Goal: Task Accomplishment & Management: Manage account settings

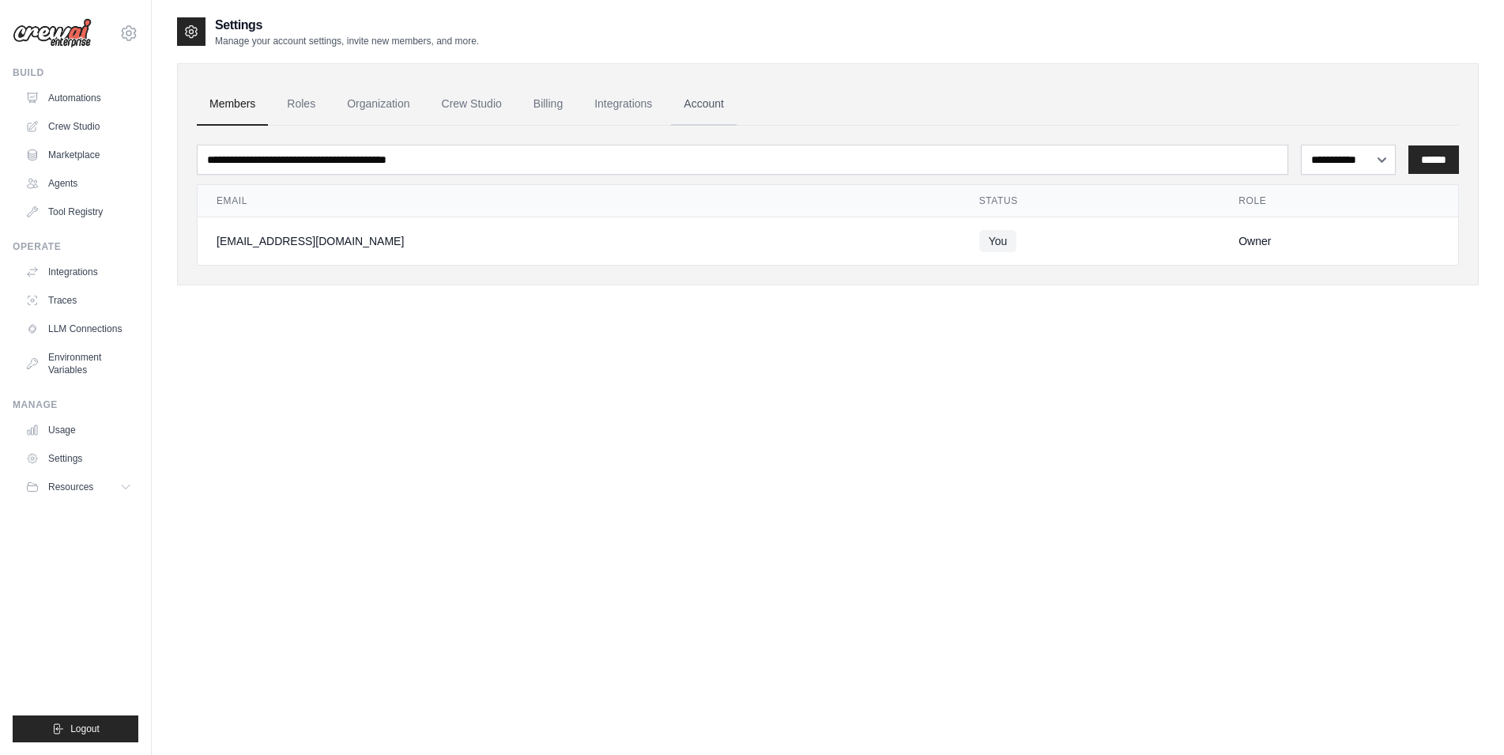
click at [711, 94] on link "Account" at bounding box center [704, 104] width 66 height 43
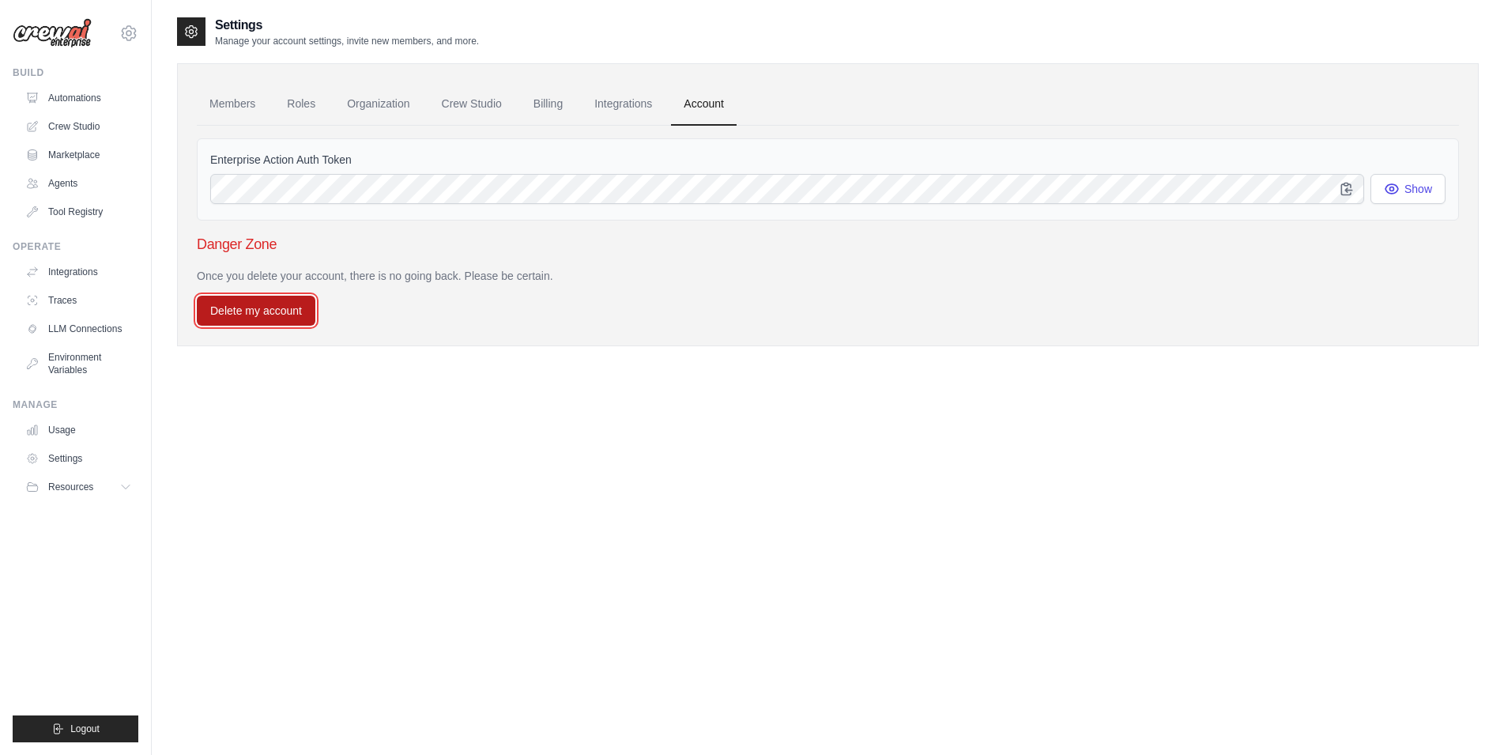
click at [277, 313] on button "Delete my account" at bounding box center [256, 311] width 119 height 30
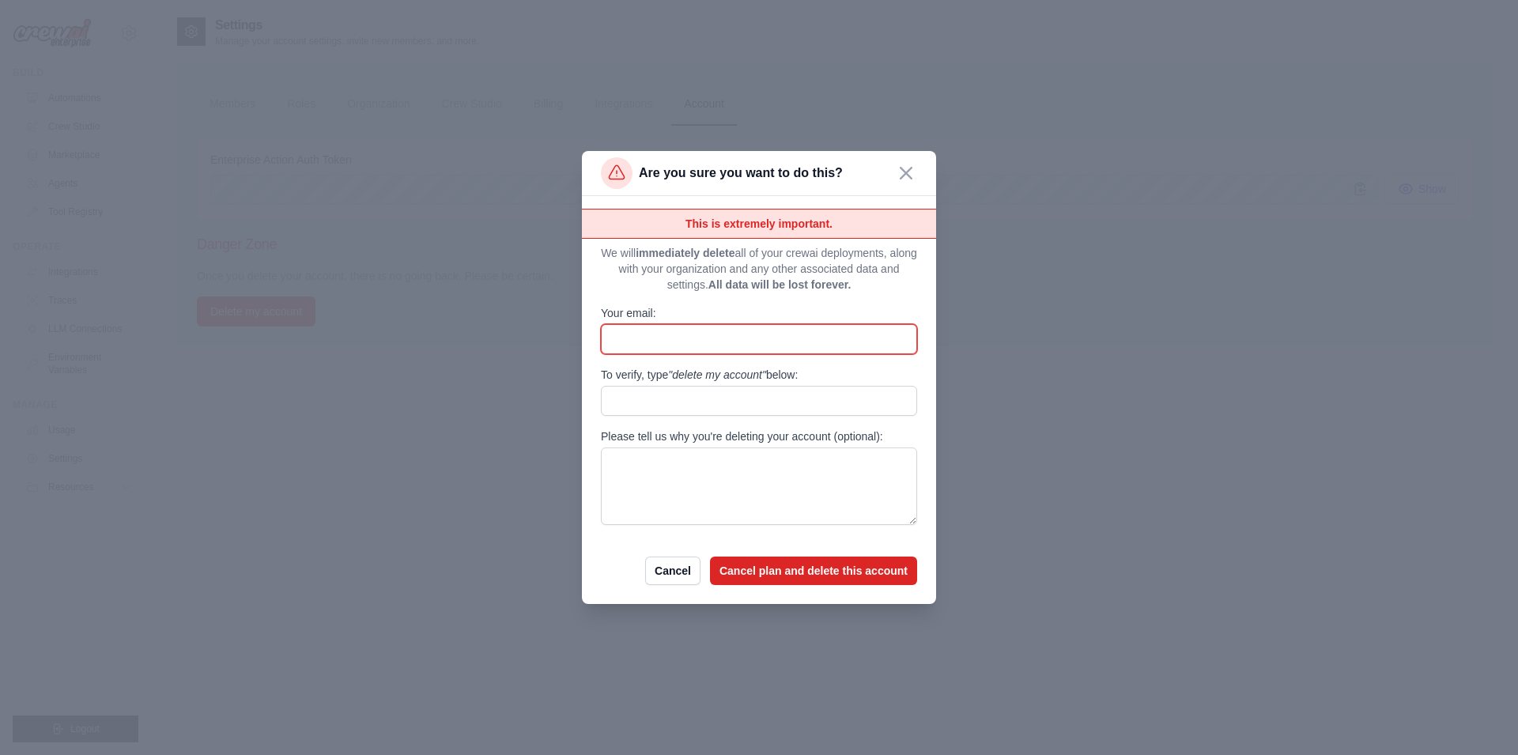
click at [812, 353] on input "Your email:" at bounding box center [759, 339] width 316 height 30
click at [735, 357] on div "This is extremely important. We will immediately delete all of your crewai depl…" at bounding box center [759, 367] width 316 height 316
click at [757, 337] on input "Your email:" at bounding box center [759, 339] width 316 height 30
type input "**********"
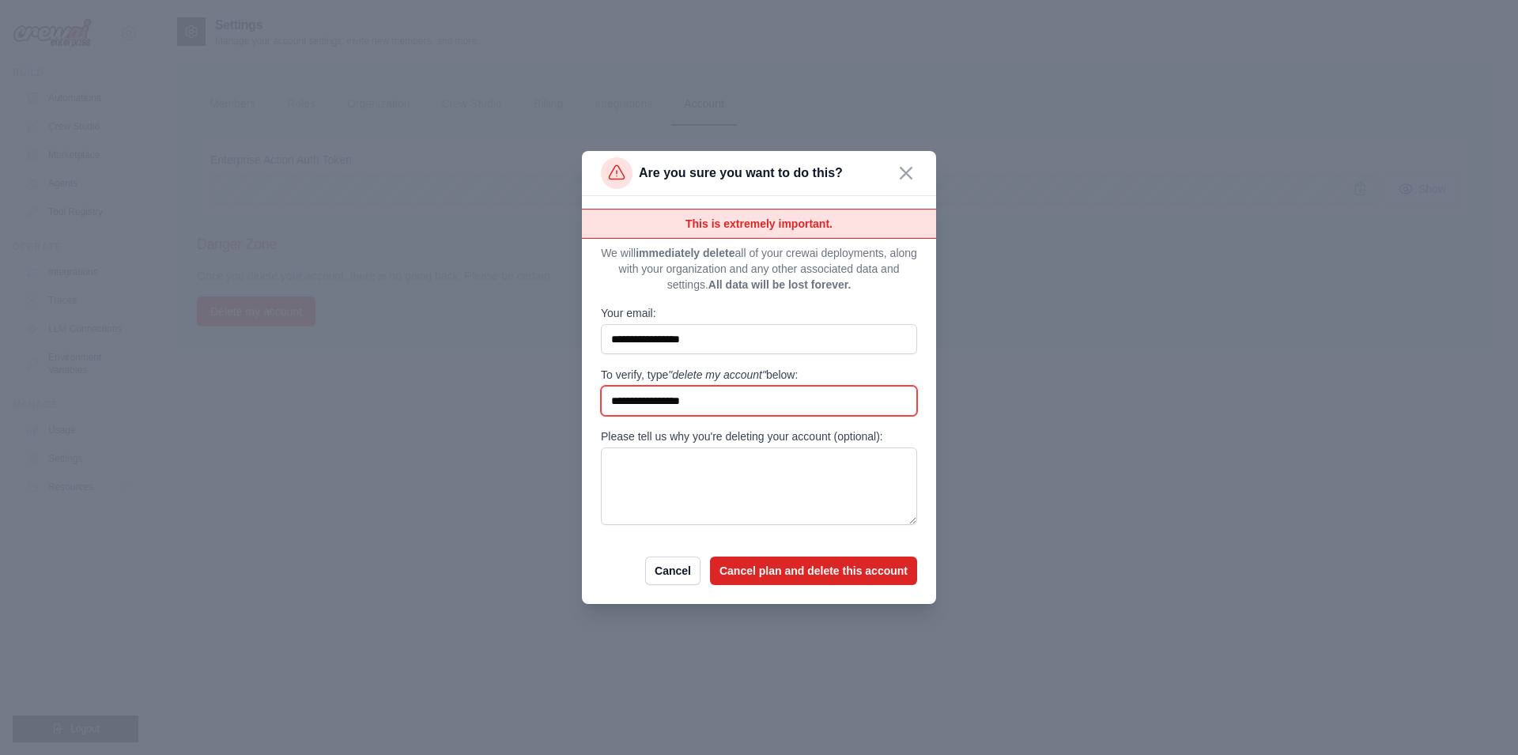
type input "**********"
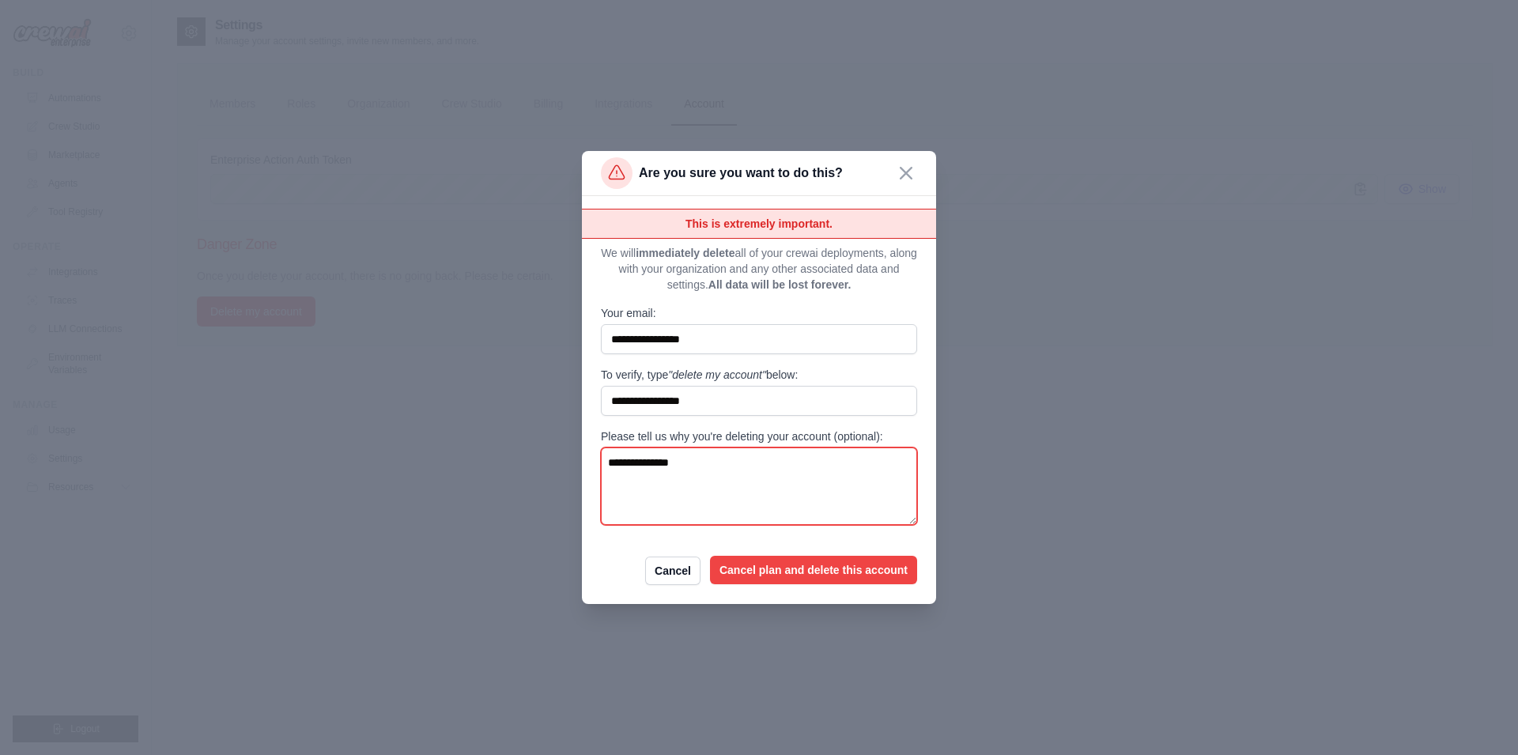
type textarea "**********"
click at [772, 569] on button "Cancel plan and delete this account" at bounding box center [813, 570] width 207 height 28
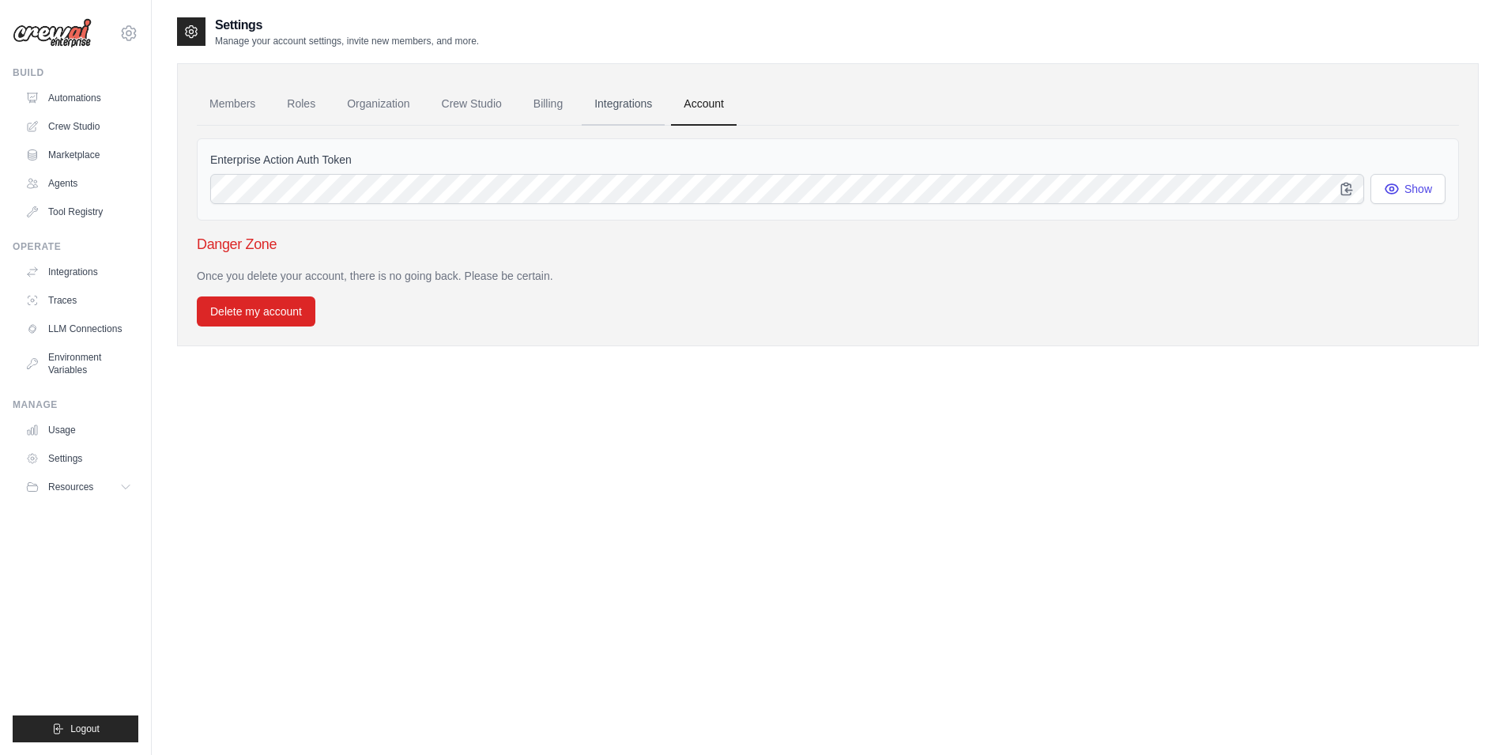
click at [627, 98] on link "Integrations" at bounding box center [623, 104] width 83 height 43
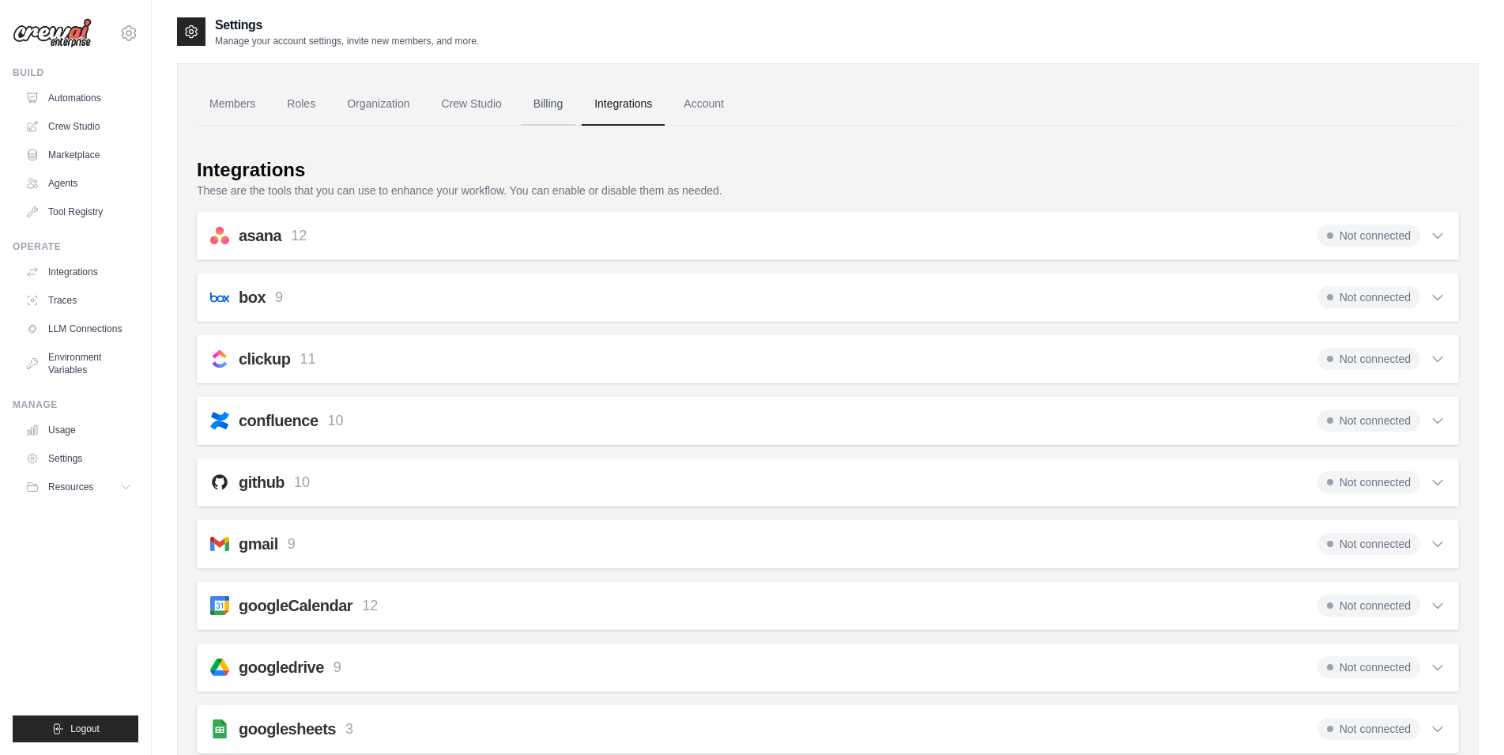
click at [544, 113] on link "Billing" at bounding box center [548, 104] width 55 height 43
click at [235, 102] on link "Members" at bounding box center [232, 104] width 71 height 43
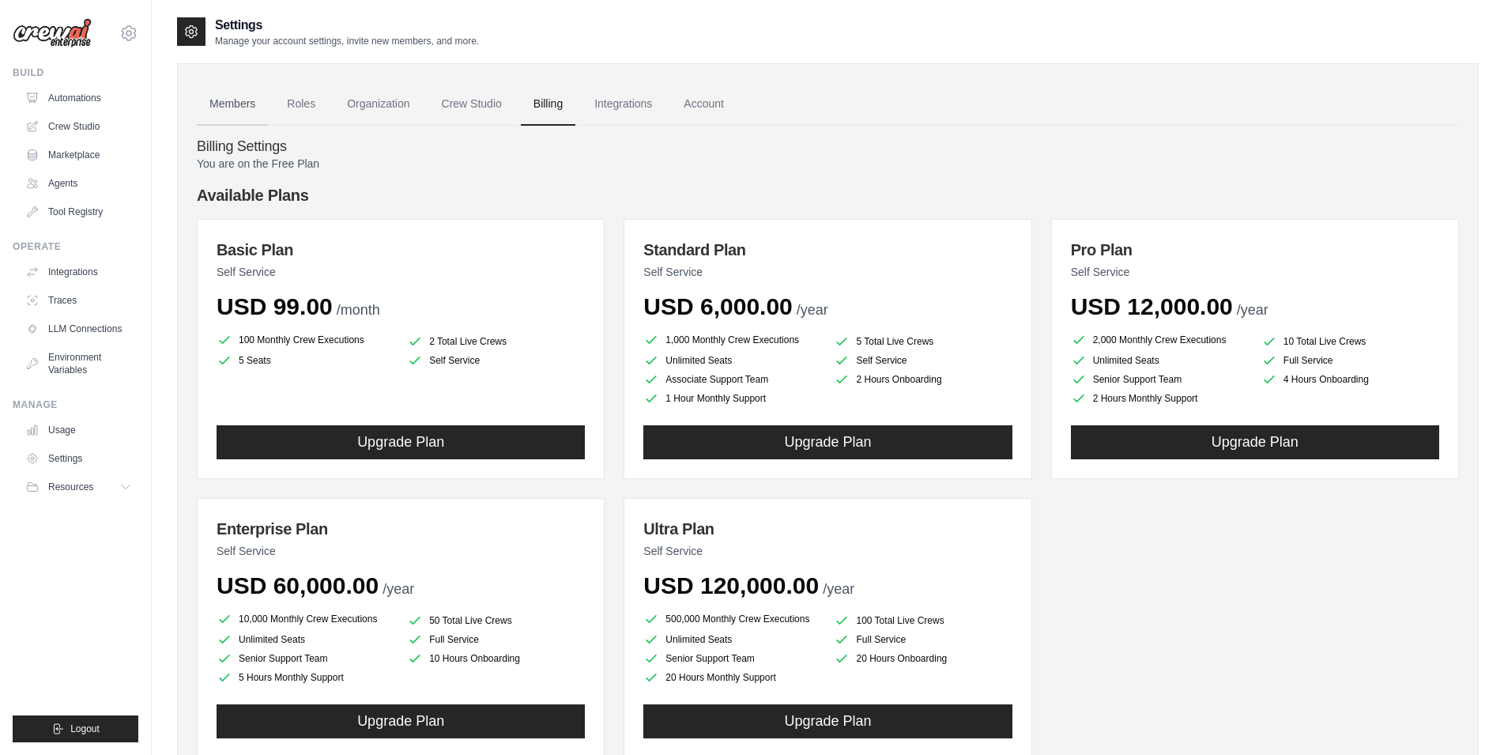
click at [255, 104] on link "Members" at bounding box center [232, 104] width 71 height 43
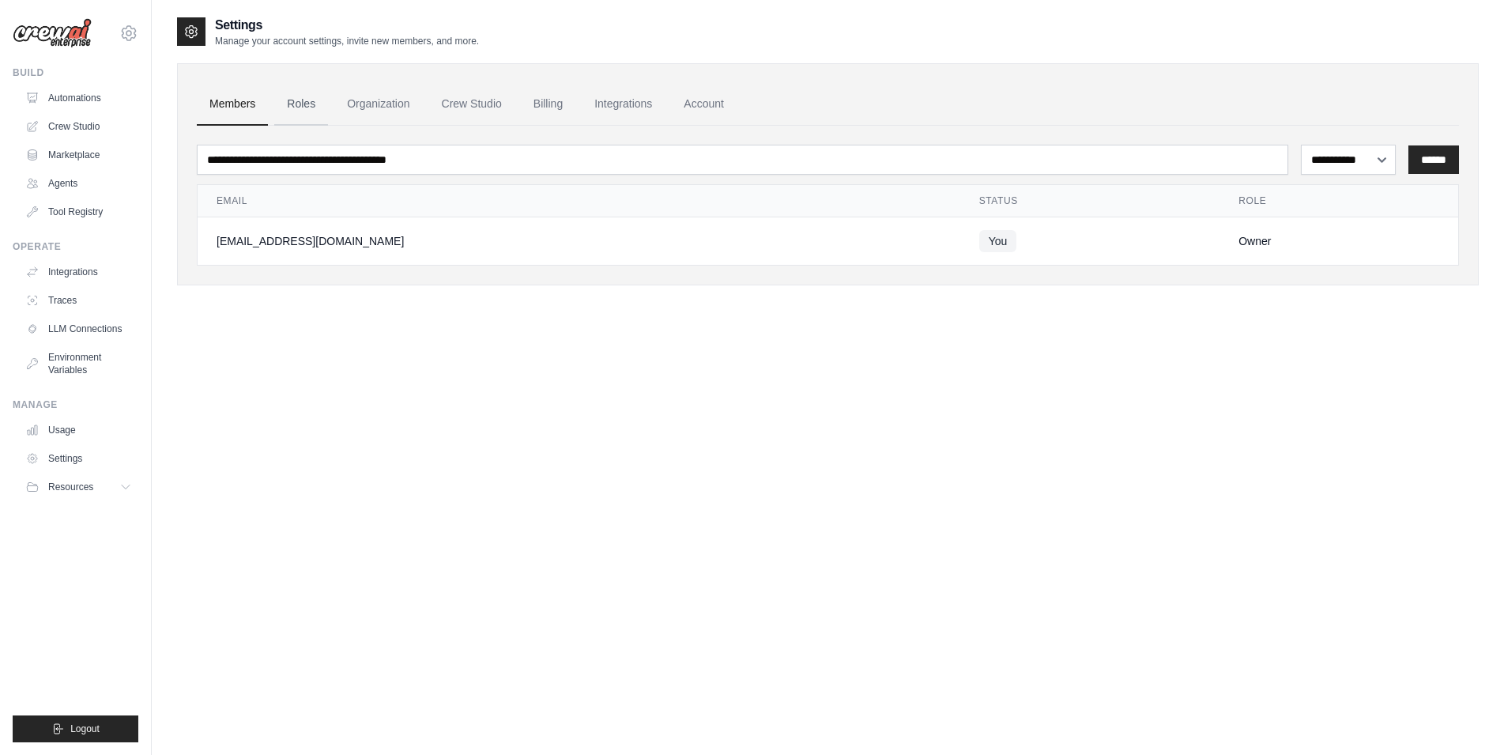
click at [300, 97] on link "Roles" at bounding box center [301, 104] width 54 height 43
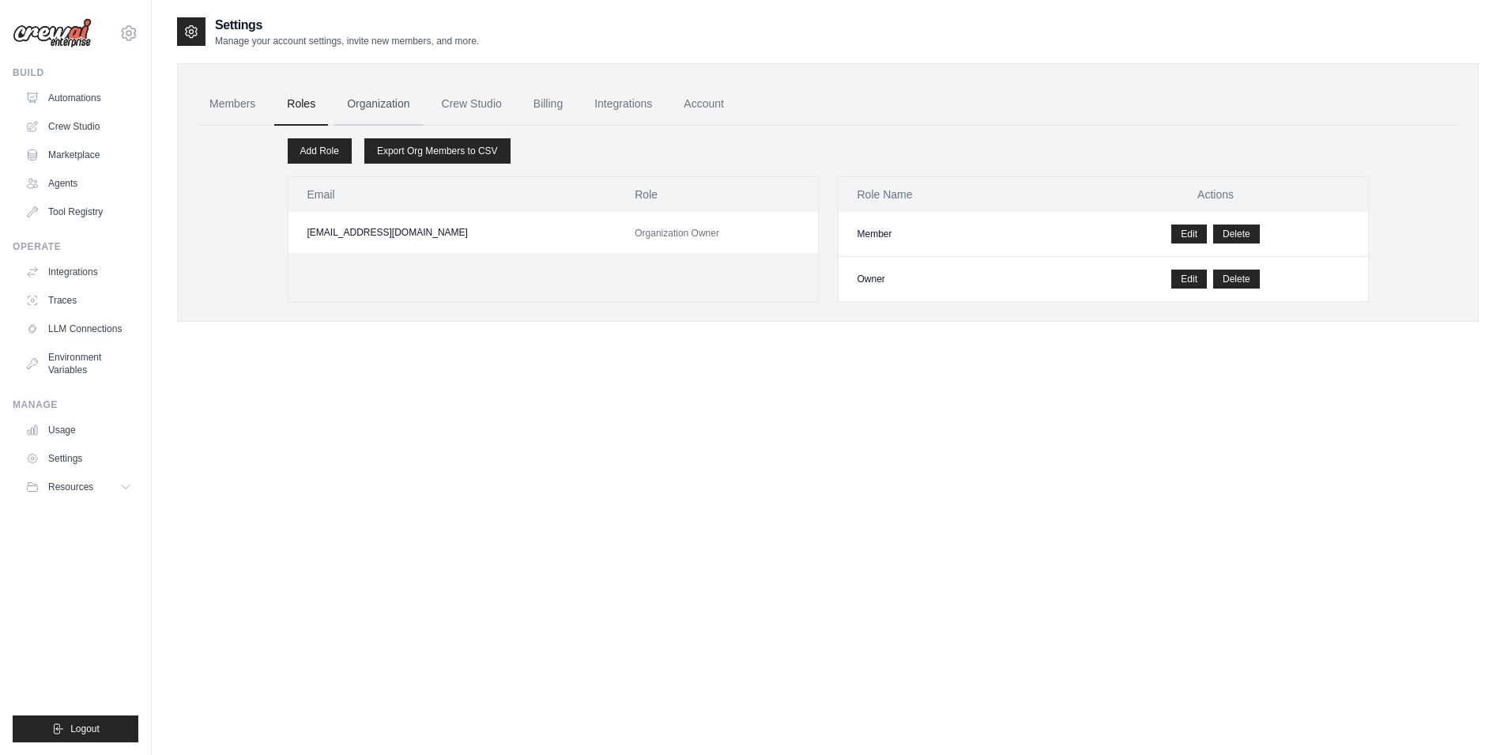
click at [360, 101] on link "Organization" at bounding box center [378, 104] width 88 height 43
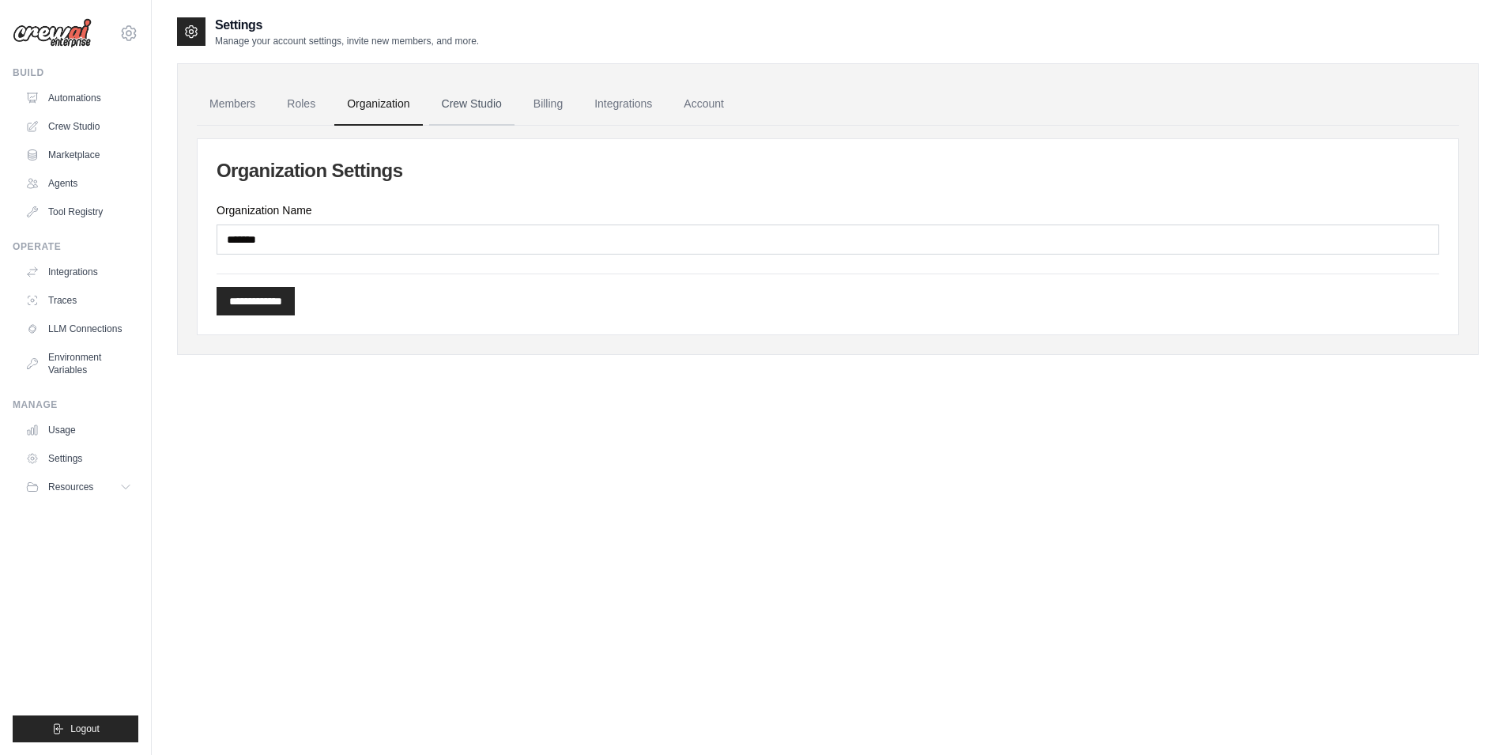
click at [461, 110] on link "Crew Studio" at bounding box center [471, 104] width 85 height 43
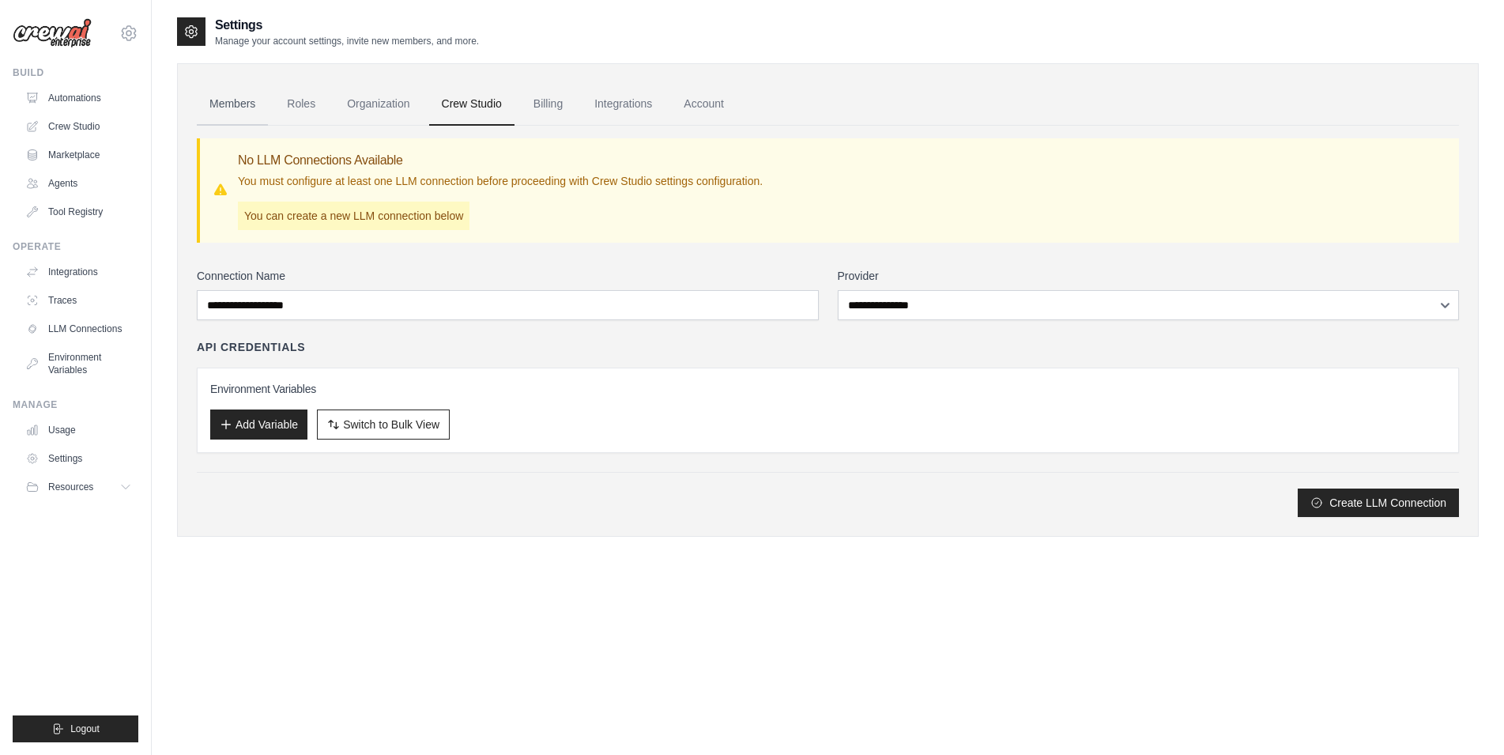
click at [219, 109] on link "Members" at bounding box center [232, 104] width 71 height 43
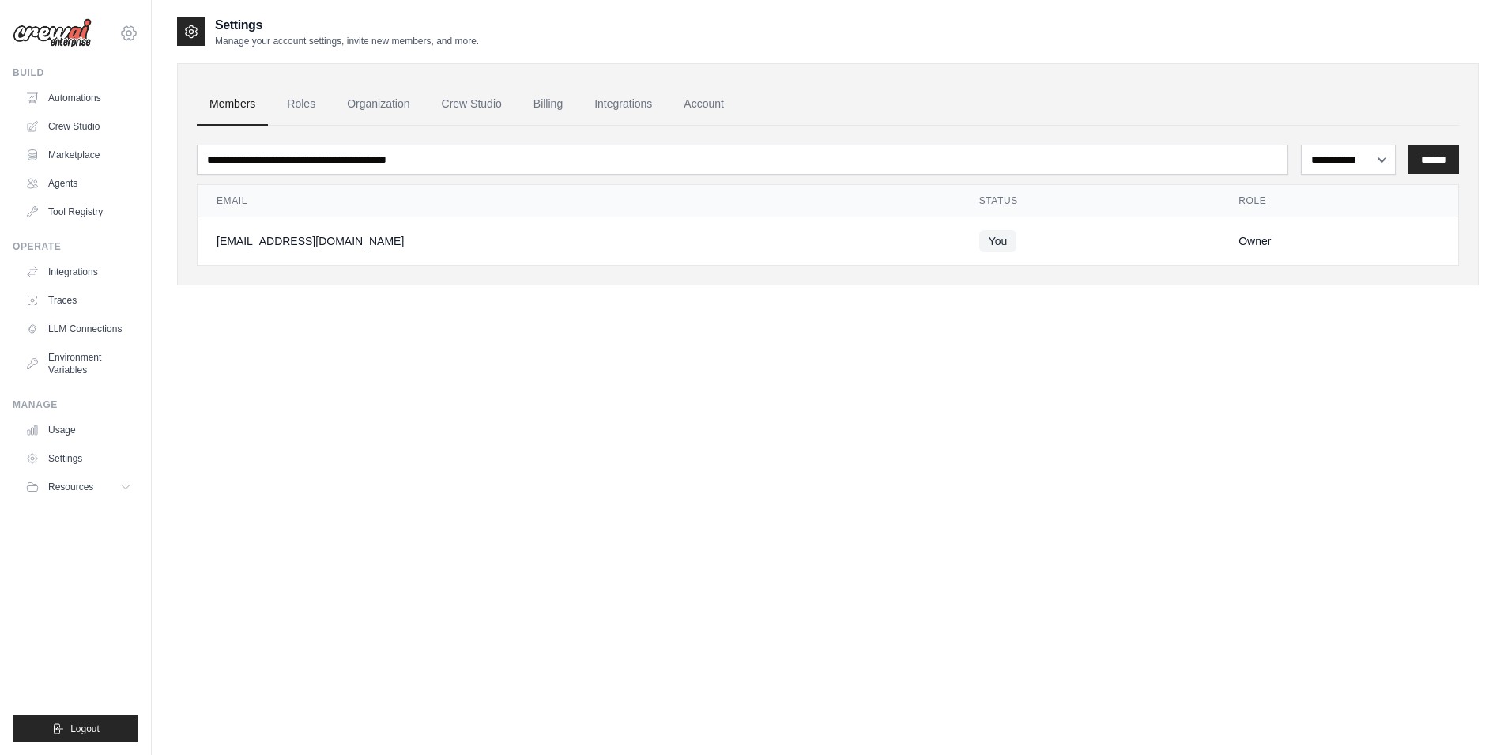
click at [125, 39] on icon at bounding box center [128, 33] width 19 height 19
click at [146, 114] on link "Settings" at bounding box center [128, 106] width 139 height 28
click at [304, 97] on link "Roles" at bounding box center [301, 104] width 54 height 43
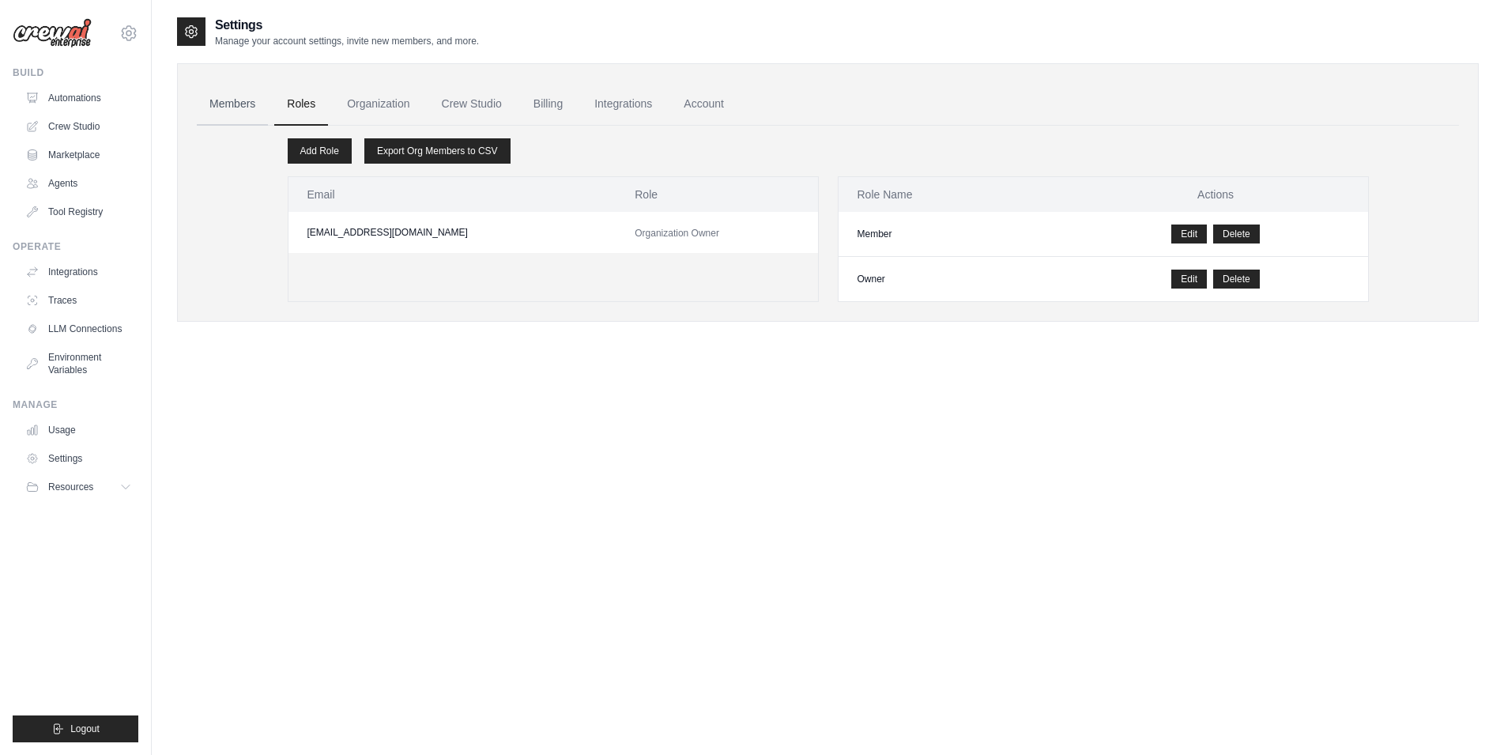
click at [238, 100] on link "Members" at bounding box center [232, 104] width 71 height 43
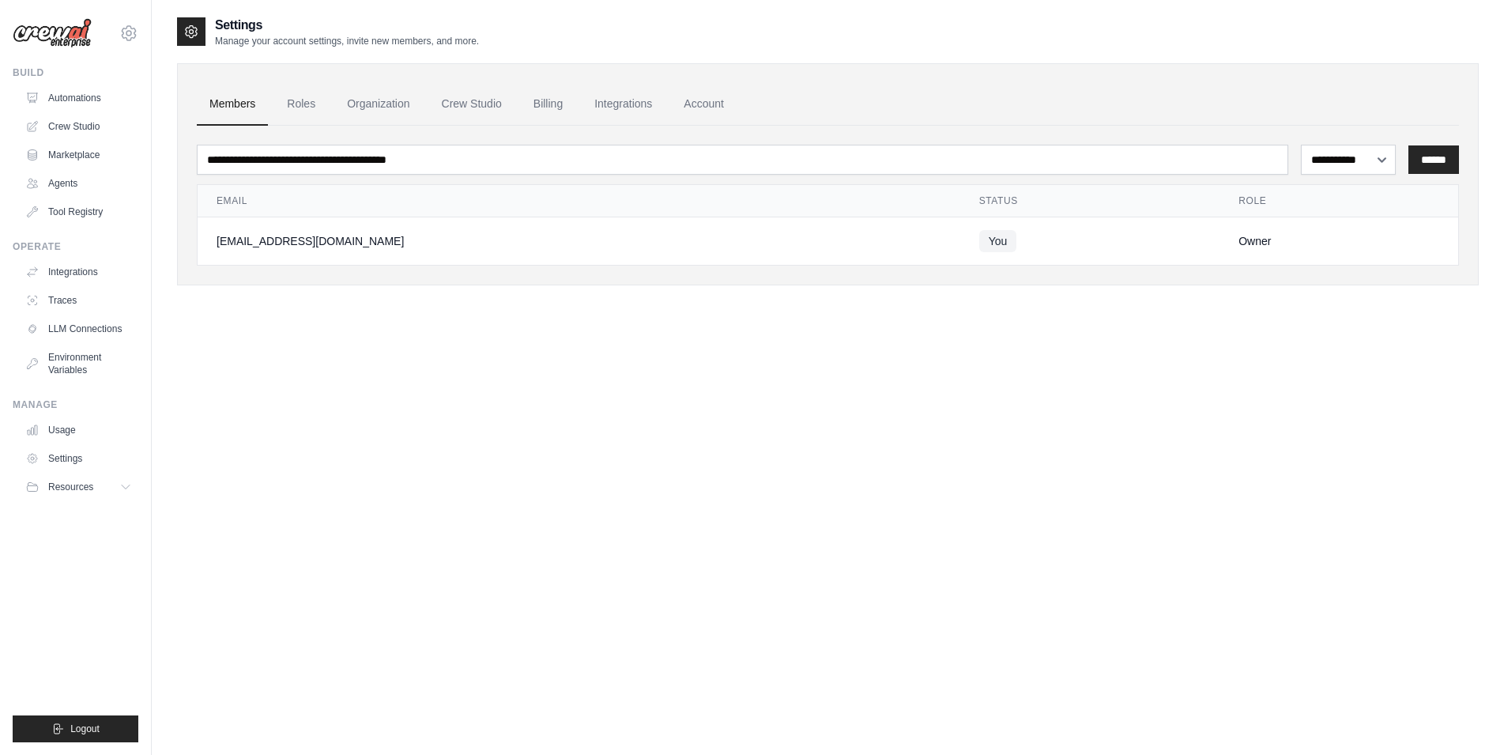
click at [275, 247] on div "[EMAIL_ADDRESS][DOMAIN_NAME]" at bounding box center [579, 241] width 725 height 16
click at [293, 110] on link "Roles" at bounding box center [301, 104] width 54 height 43
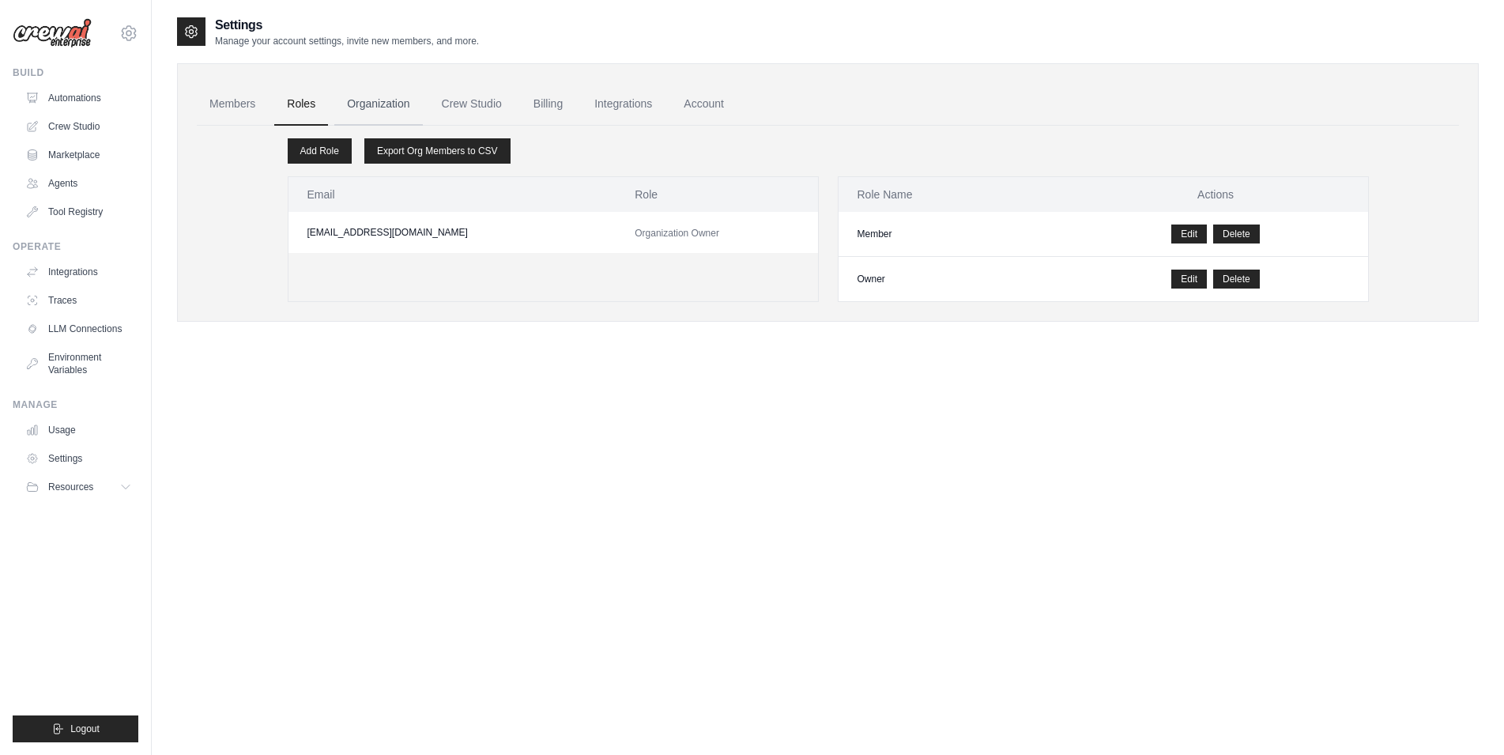
click at [383, 103] on link "Organization" at bounding box center [378, 104] width 88 height 43
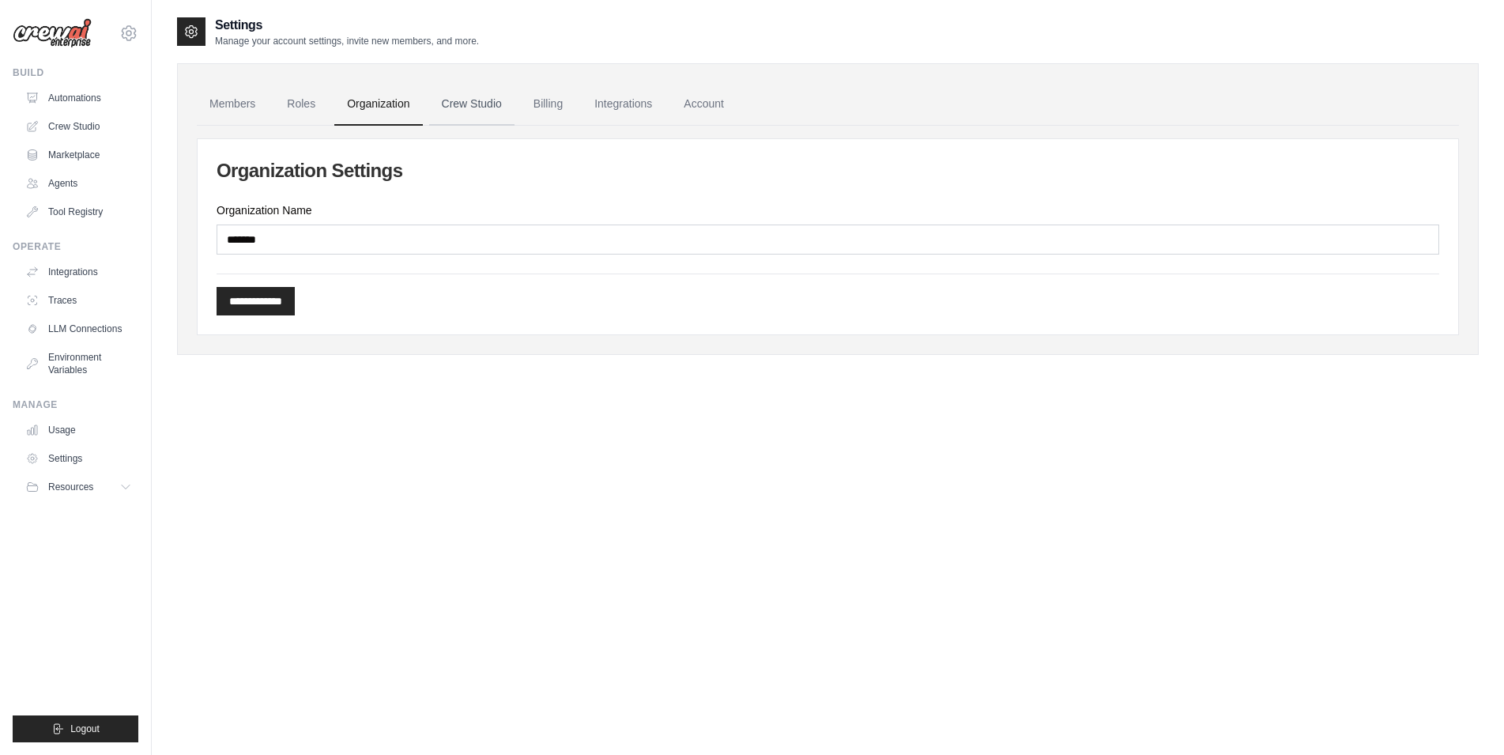
click at [459, 103] on link "Crew Studio" at bounding box center [471, 104] width 85 height 43
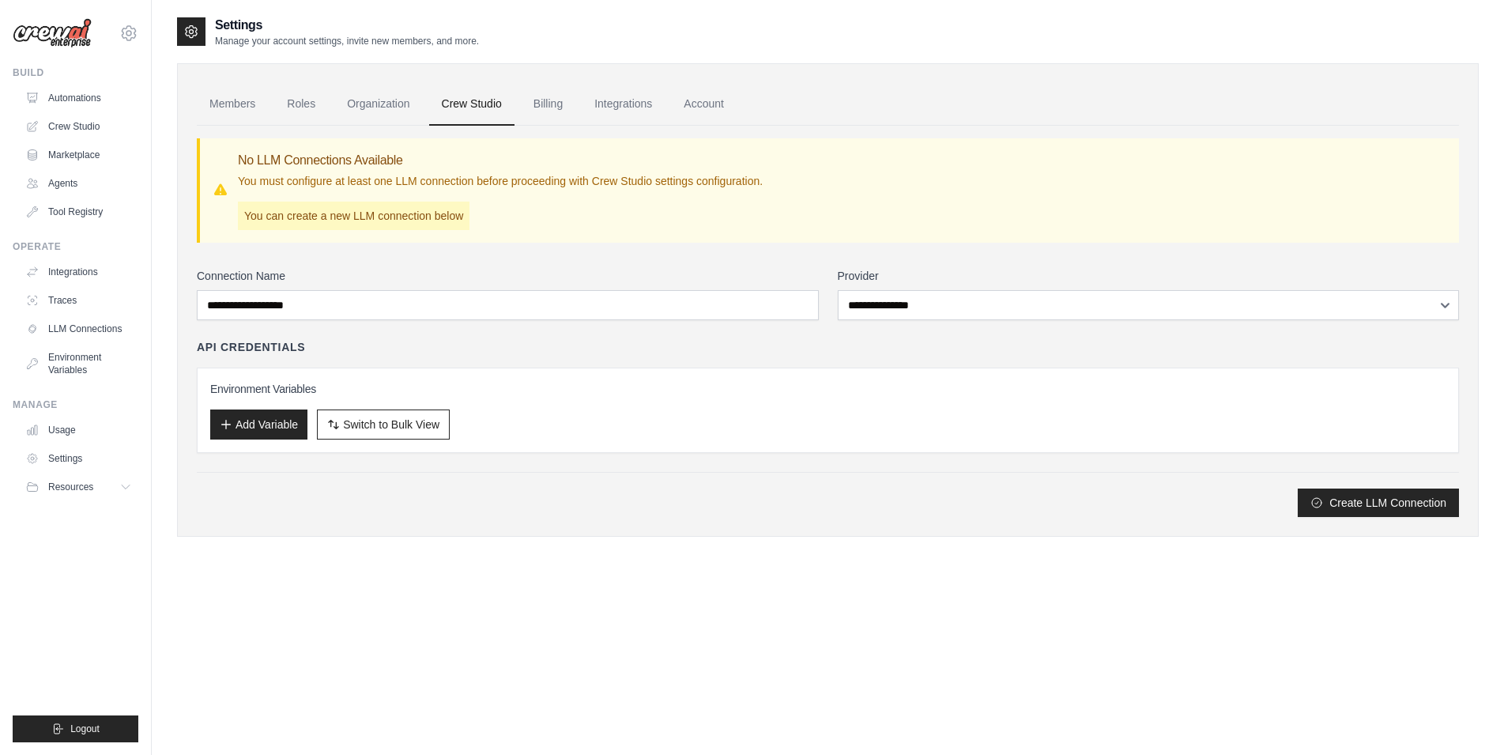
click at [558, 108] on link "Billing" at bounding box center [548, 104] width 55 height 43
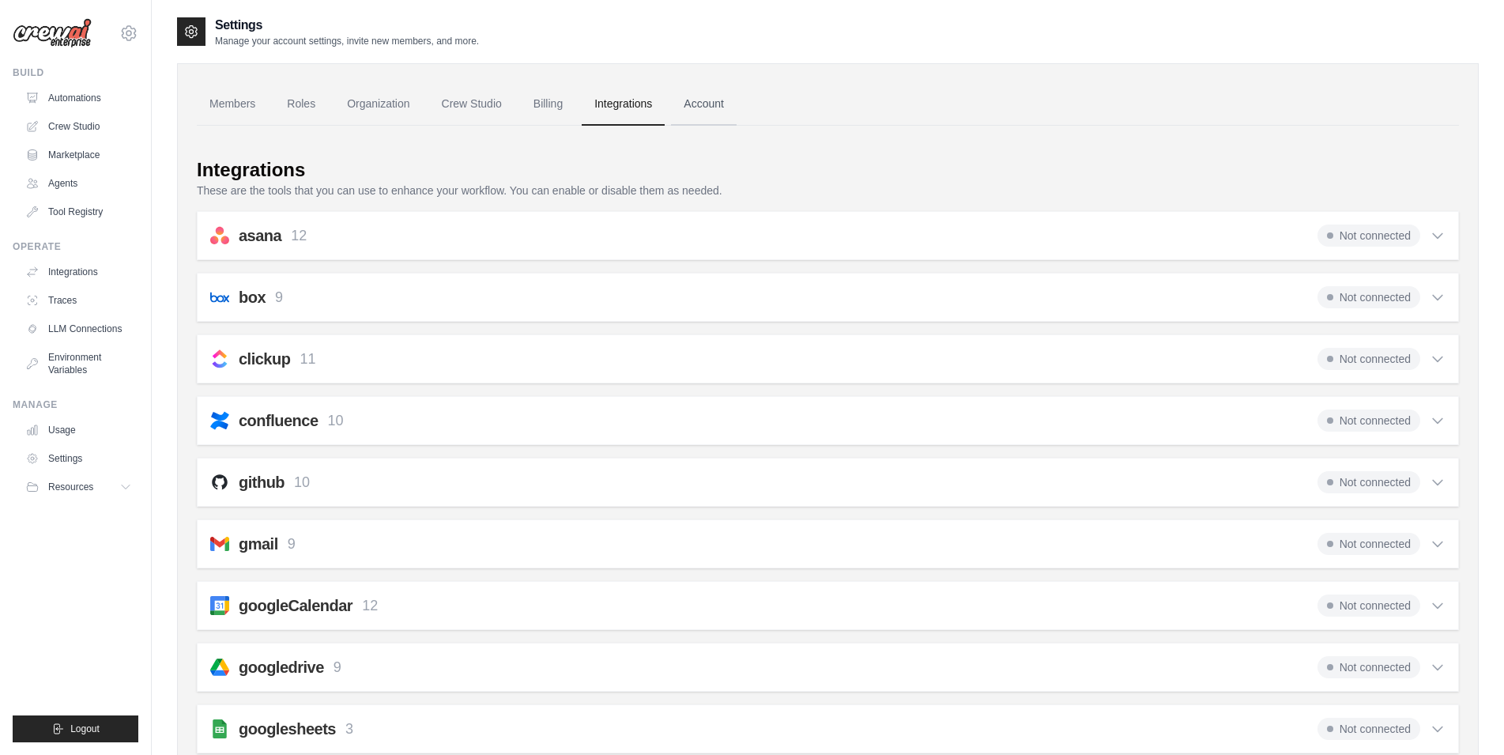
click at [708, 112] on link "Account" at bounding box center [704, 104] width 66 height 43
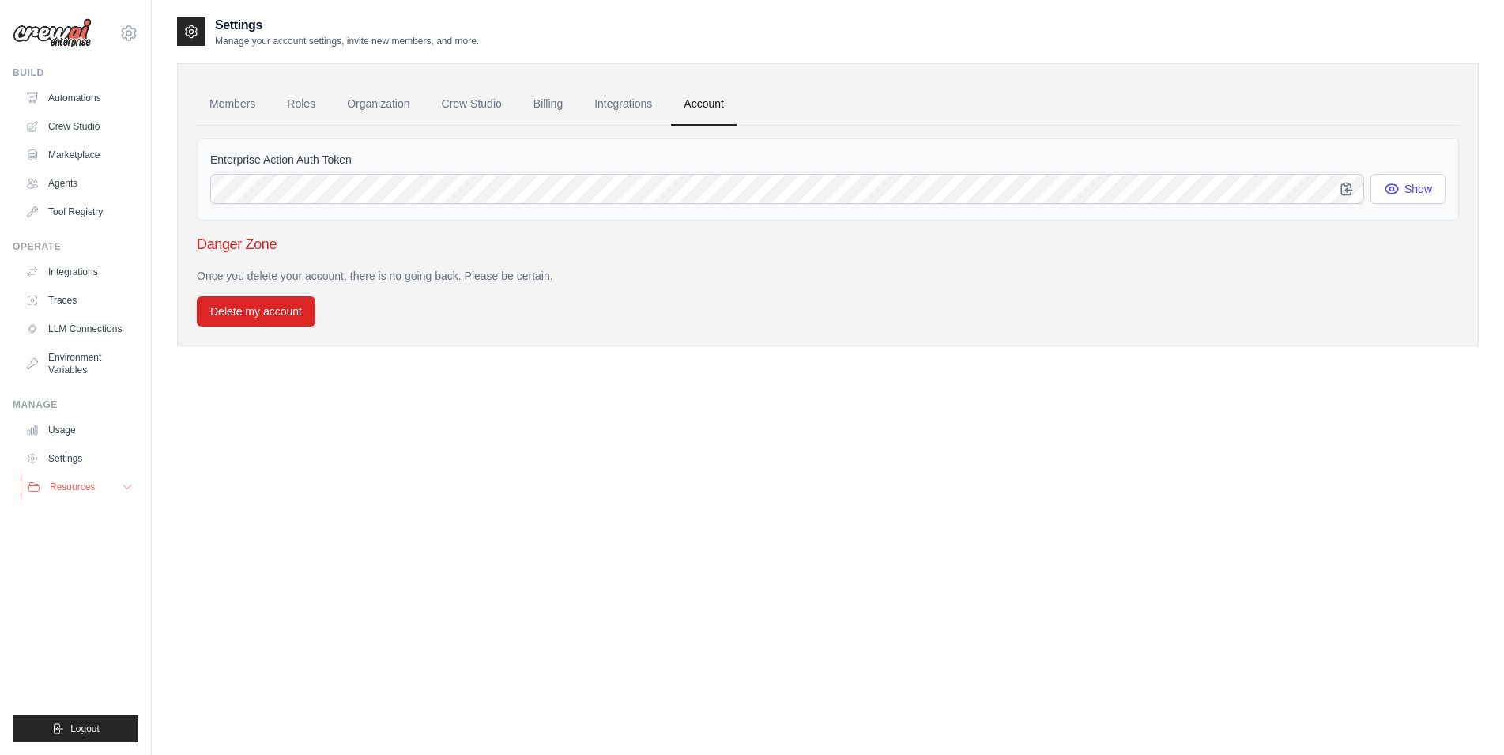
click at [126, 489] on icon at bounding box center [127, 487] width 8 height 4
click at [361, 602] on div "Settings Manage your account settings, invite new members, and more. Members Ro…" at bounding box center [828, 393] width 1302 height 755
click at [193, 30] on icon at bounding box center [192, 32] width 4 height 4
click at [458, 595] on div "Settings Manage your account settings, invite new members, and more. Members Ro…" at bounding box center [828, 393] width 1302 height 755
click at [125, 33] on icon at bounding box center [128, 33] width 19 height 19
